Goal: Transaction & Acquisition: Book appointment/travel/reservation

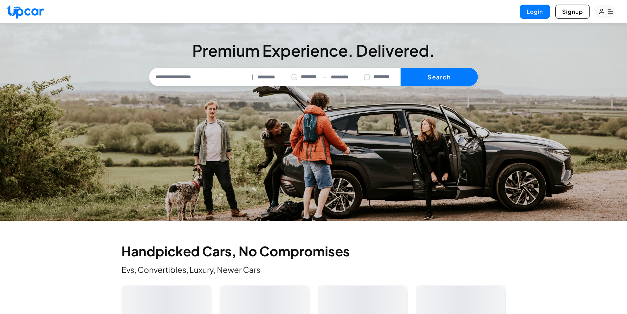
select select "********"
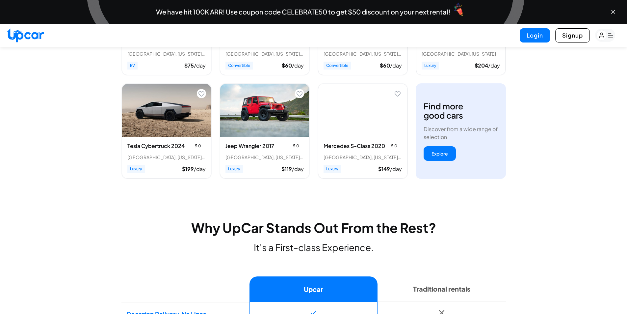
scroll to position [329, 0]
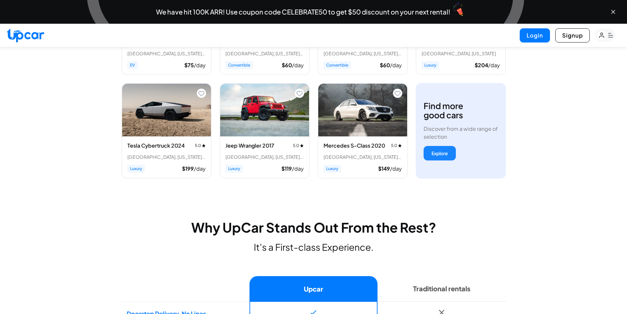
click at [439, 155] on button "Explore" at bounding box center [440, 153] width 32 height 14
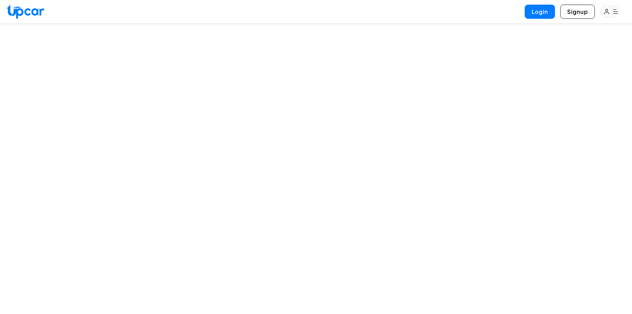
select select "********"
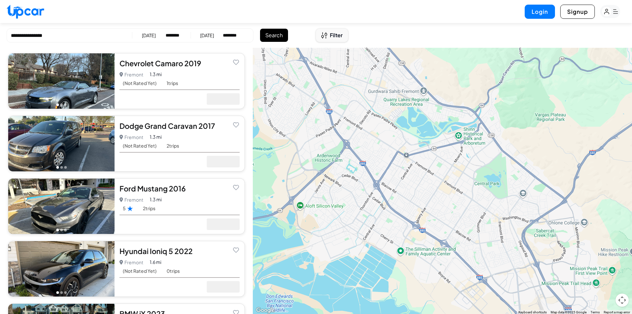
click at [335, 39] on span "Filter" at bounding box center [336, 35] width 13 height 8
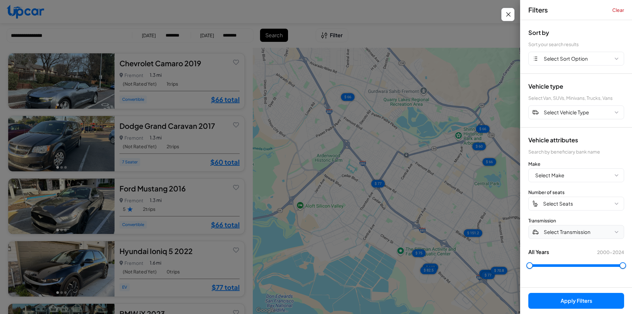
click at [554, 230] on span "Select Transmission" at bounding box center [567, 232] width 47 height 8
click at [547, 258] on button "Manual" at bounding box center [576, 259] width 95 height 13
click at [553, 293] on button "Apply Filters (1)" at bounding box center [577, 301] width 96 height 16
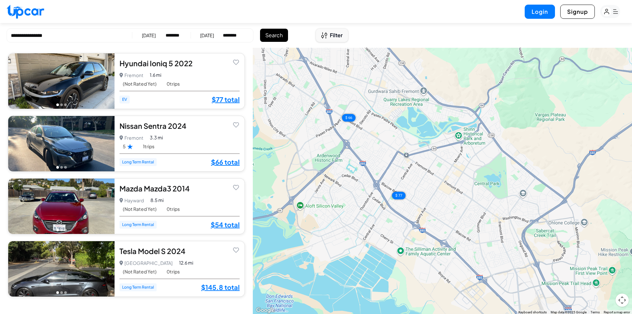
click at [327, 35] on icon "Open filters" at bounding box center [324, 35] width 6 height 7
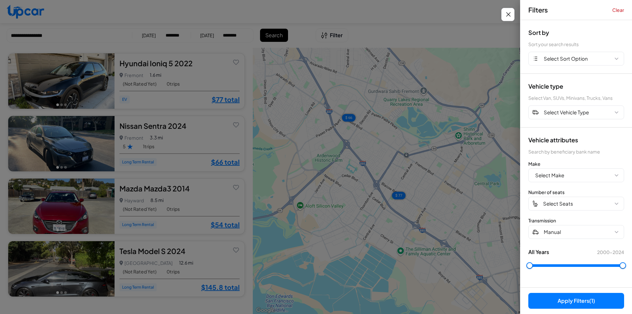
click at [570, 299] on button "Apply Filters (1)" at bounding box center [577, 301] width 96 height 16
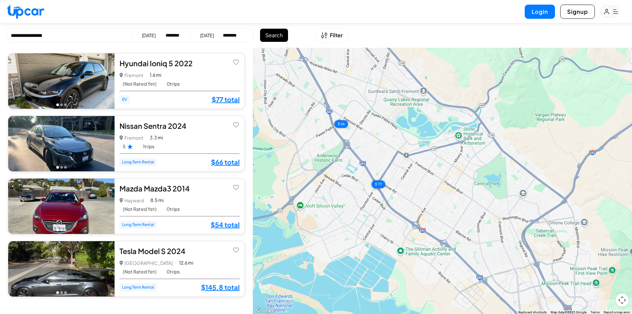
click at [148, 34] on div "8/12/2025" at bounding box center [149, 35] width 14 height 7
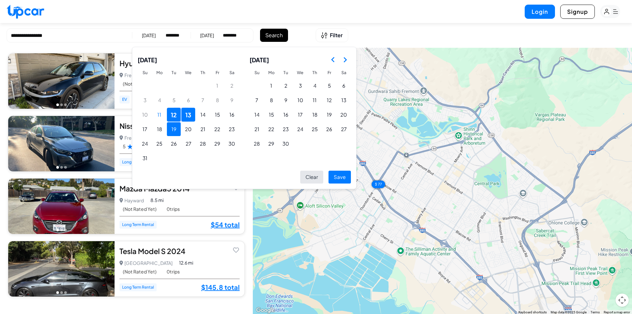
click at [168, 127] on button "19" at bounding box center [174, 129] width 14 height 14
click at [192, 128] on button "20" at bounding box center [188, 129] width 14 height 14
click at [142, 143] on button "24" at bounding box center [145, 144] width 14 height 14
click at [158, 144] on button "25" at bounding box center [159, 144] width 14 height 14
click at [346, 179] on button "Save" at bounding box center [340, 177] width 22 height 13
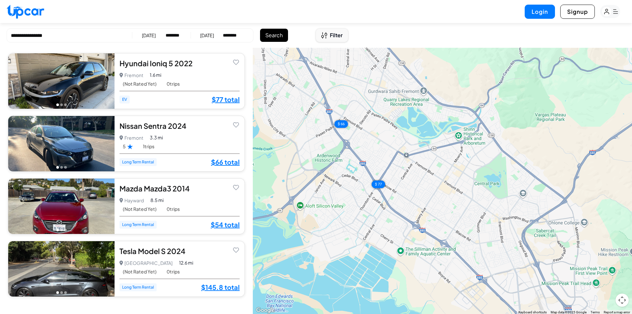
click at [332, 39] on span "Filter" at bounding box center [336, 35] width 13 height 8
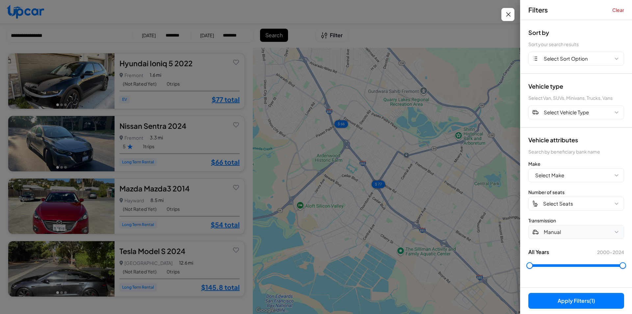
click at [557, 227] on button "Manual" at bounding box center [577, 232] width 96 height 14
click at [554, 244] on button "Automatic" at bounding box center [576, 246] width 95 height 13
click at [555, 233] on span "Automatic" at bounding box center [556, 232] width 25 height 8
click at [537, 274] on button "Clear" at bounding box center [576, 271] width 95 height 11
click at [552, 177] on span "Select Make" at bounding box center [549, 176] width 29 height 8
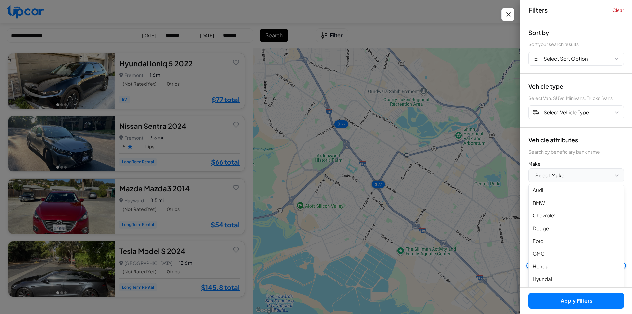
click at [552, 175] on span "Select Make" at bounding box center [549, 176] width 29 height 8
click at [564, 116] on span "Select Vehicle Type" at bounding box center [566, 113] width 45 height 8
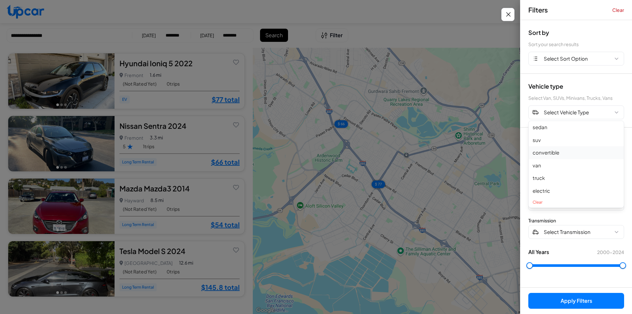
click at [551, 154] on button "convertible" at bounding box center [576, 152] width 95 height 13
click at [577, 303] on button "Apply Filters (1)" at bounding box center [577, 301] width 96 height 16
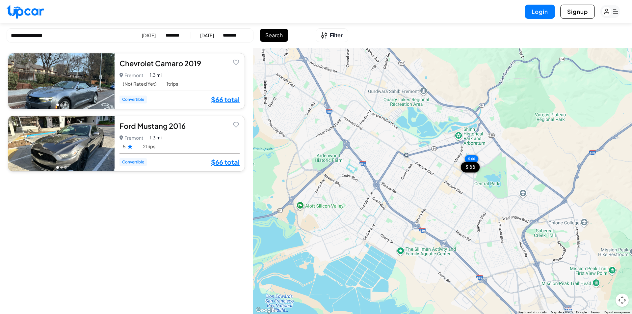
click at [83, 143] on img at bounding box center [61, 143] width 106 height 55
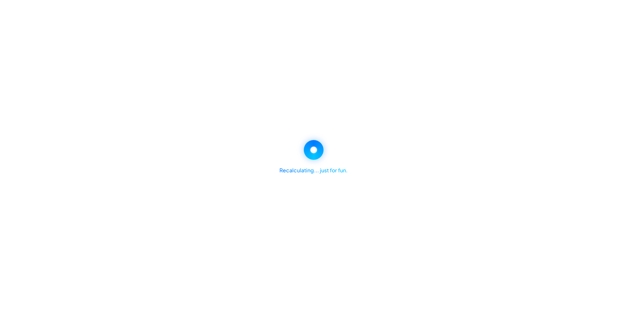
select select "********"
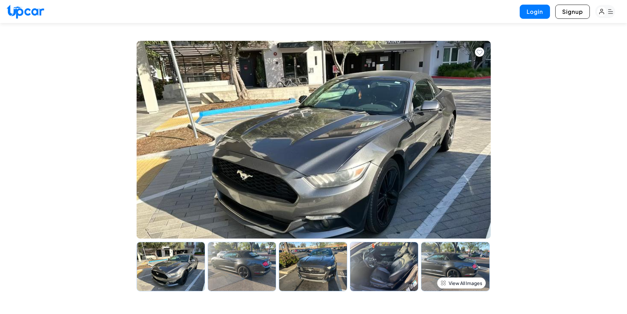
click at [382, 269] on img at bounding box center [384, 266] width 68 height 49
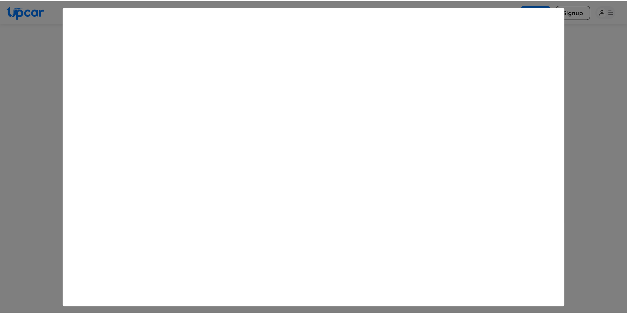
scroll to position [847, 0]
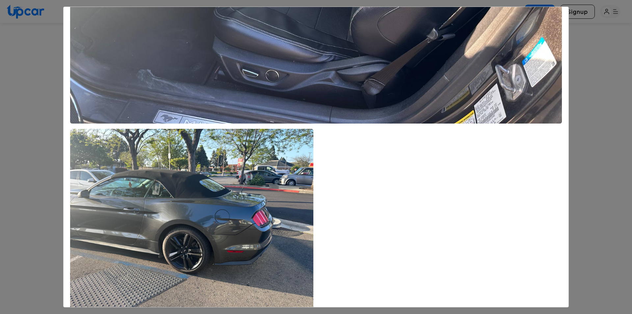
click at [31, 71] on div "Ford Mustang 2016" at bounding box center [316, 157] width 632 height 314
